Goal: Information Seeking & Learning: Learn about a topic

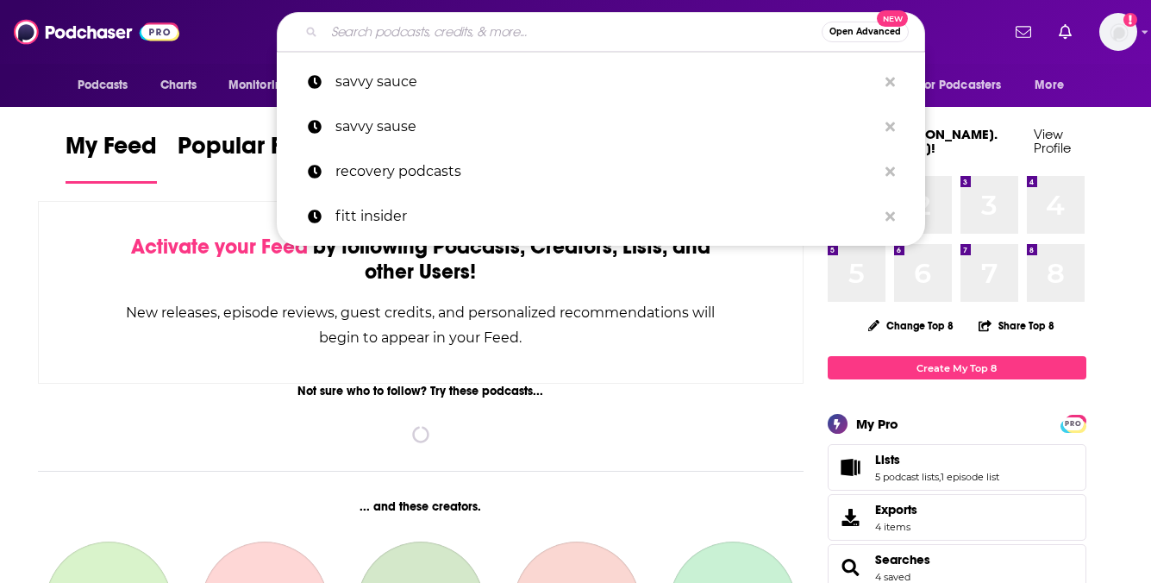
click at [593, 29] on input "Search podcasts, credits, & more..." at bounding box center [573, 32] width 498 height 28
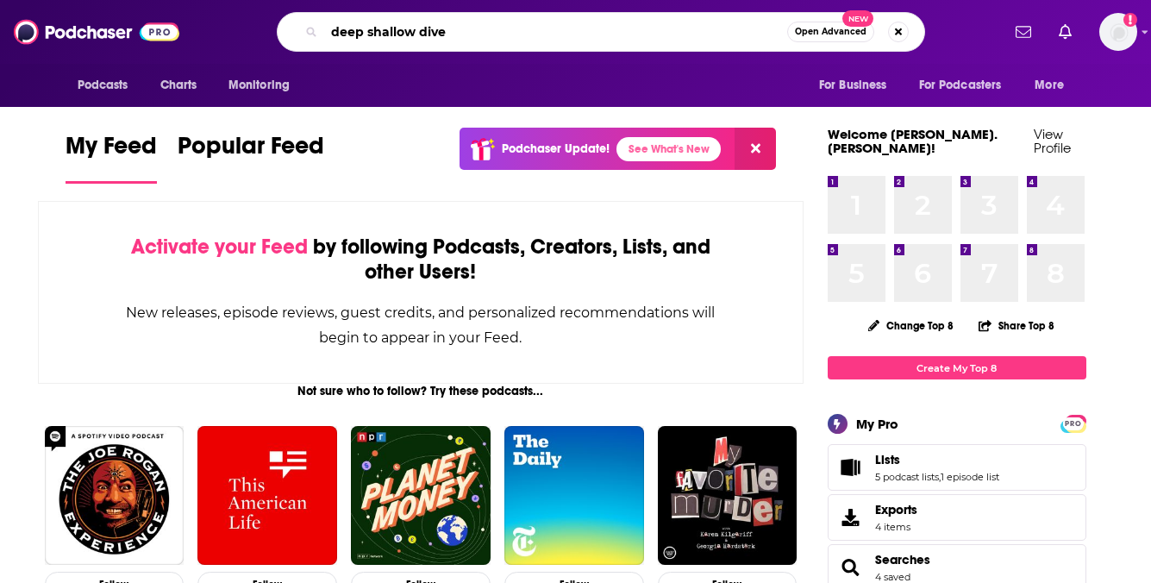
type input "deep shallow dive"
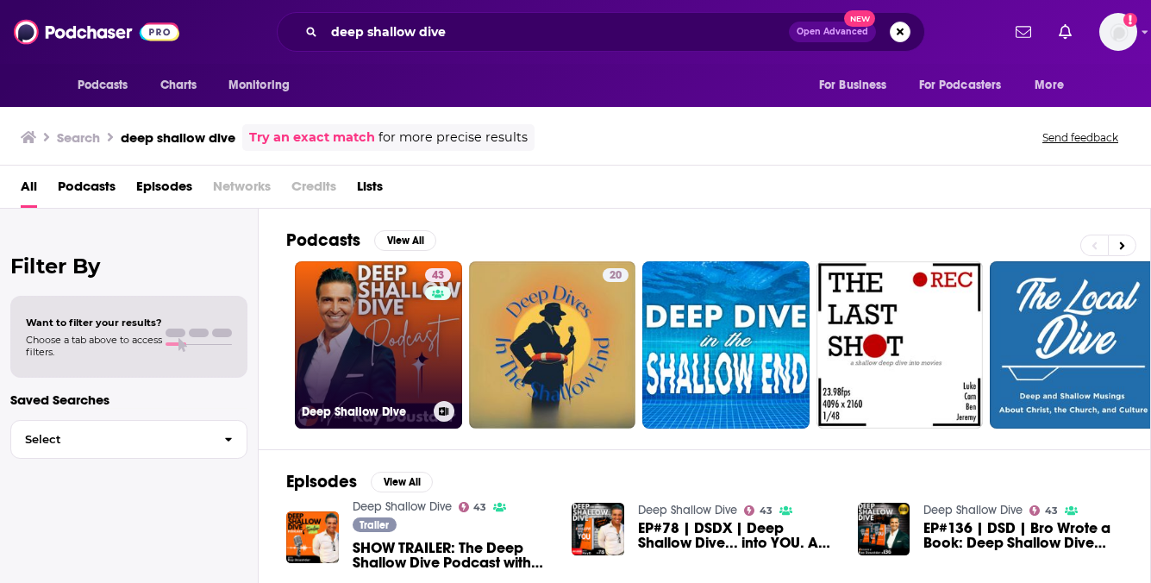
click at [347, 350] on link "43 Deep Shallow Dive" at bounding box center [378, 344] width 167 height 167
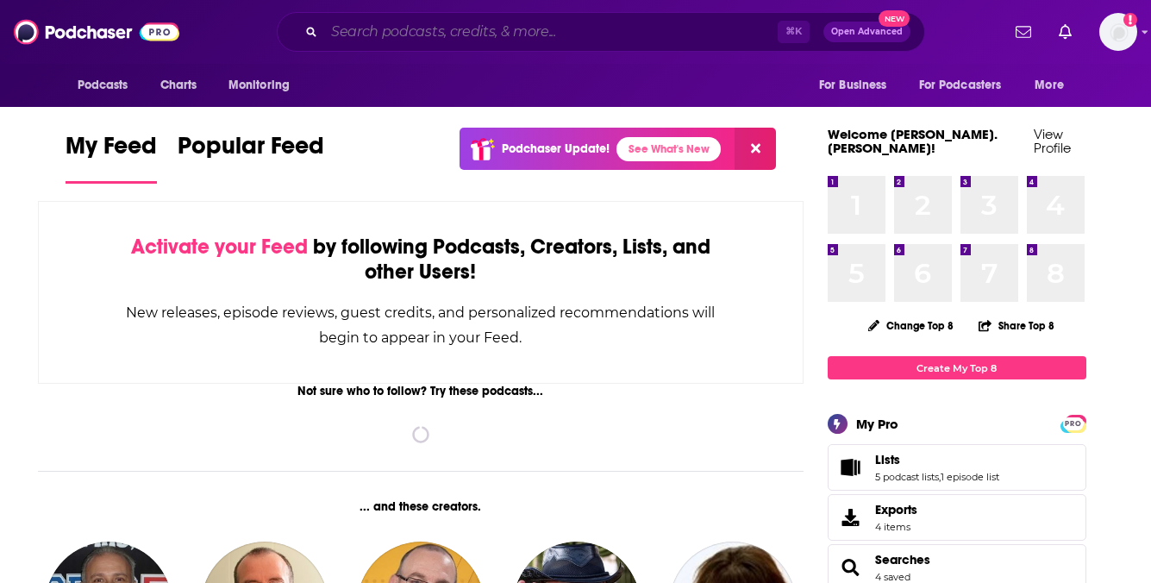
click at [456, 32] on input "Search podcasts, credits, & more..." at bounding box center [551, 32] width 454 height 28
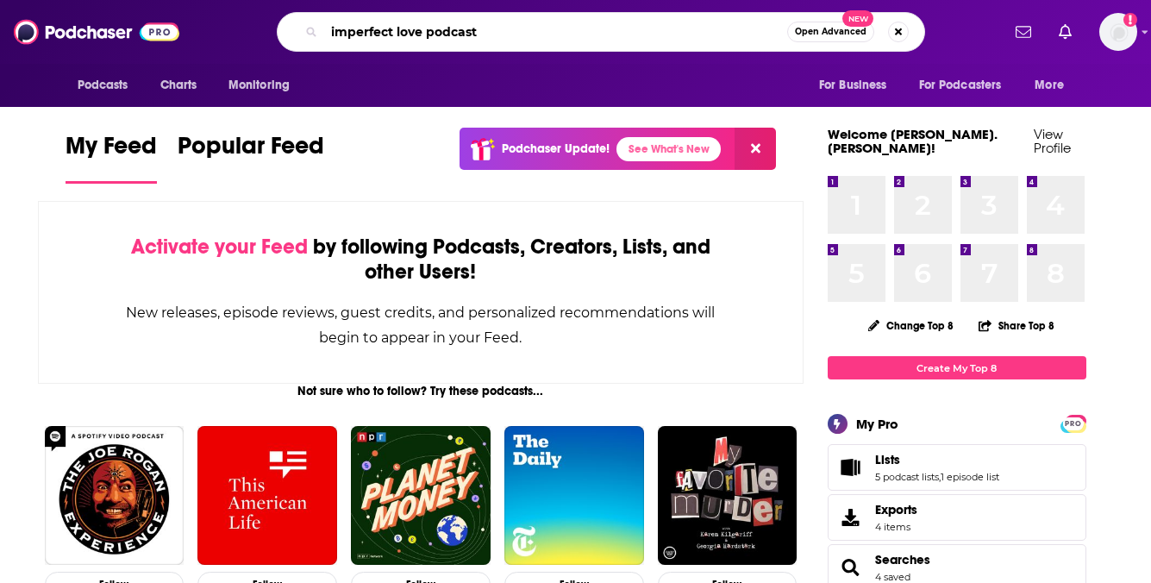
type input "imperfect love podcast"
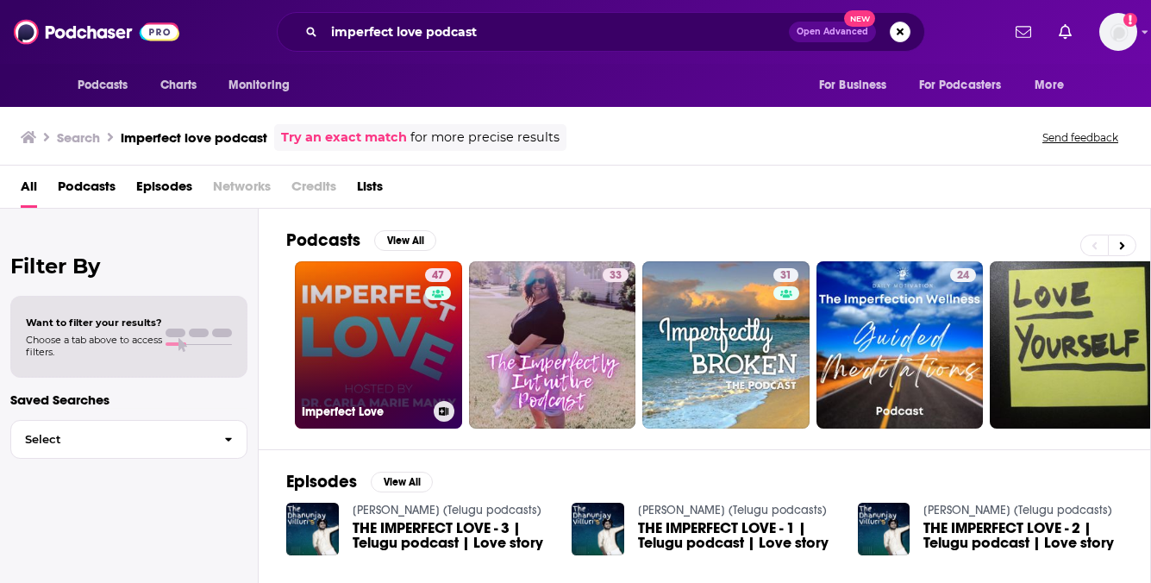
click at [354, 338] on link "47 Imperfect Love" at bounding box center [378, 344] width 167 height 167
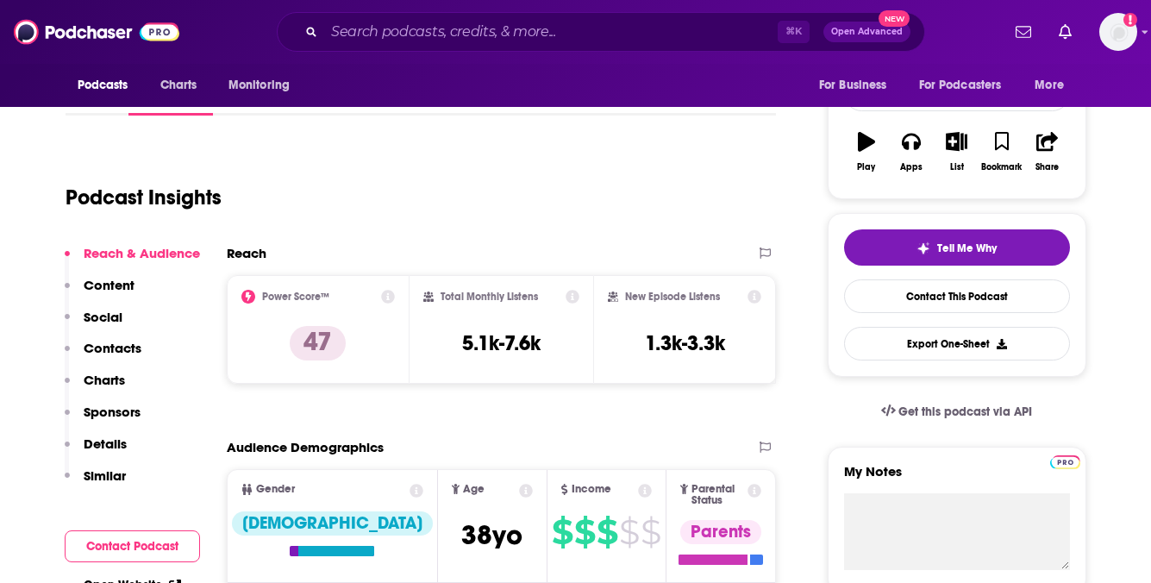
scroll to position [251, 0]
